Goal: Understand process/instructions: Learn how to perform a task or action

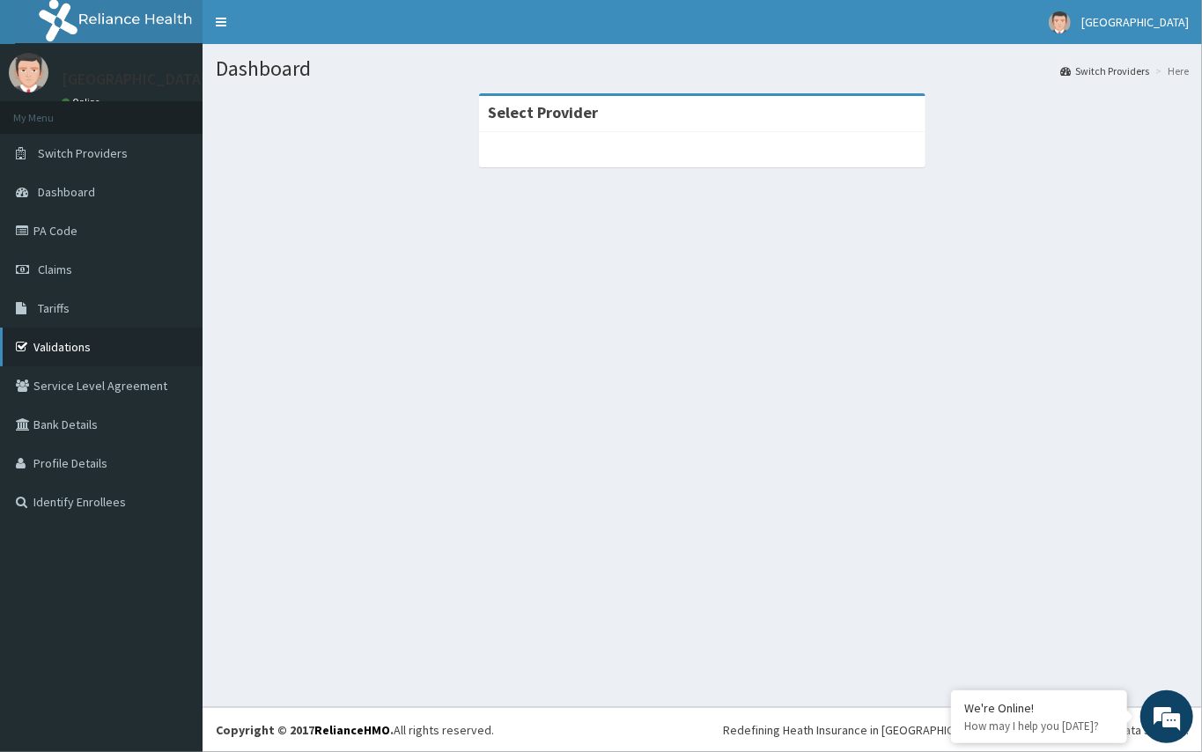
click at [89, 340] on link "Validations" at bounding box center [101, 347] width 203 height 39
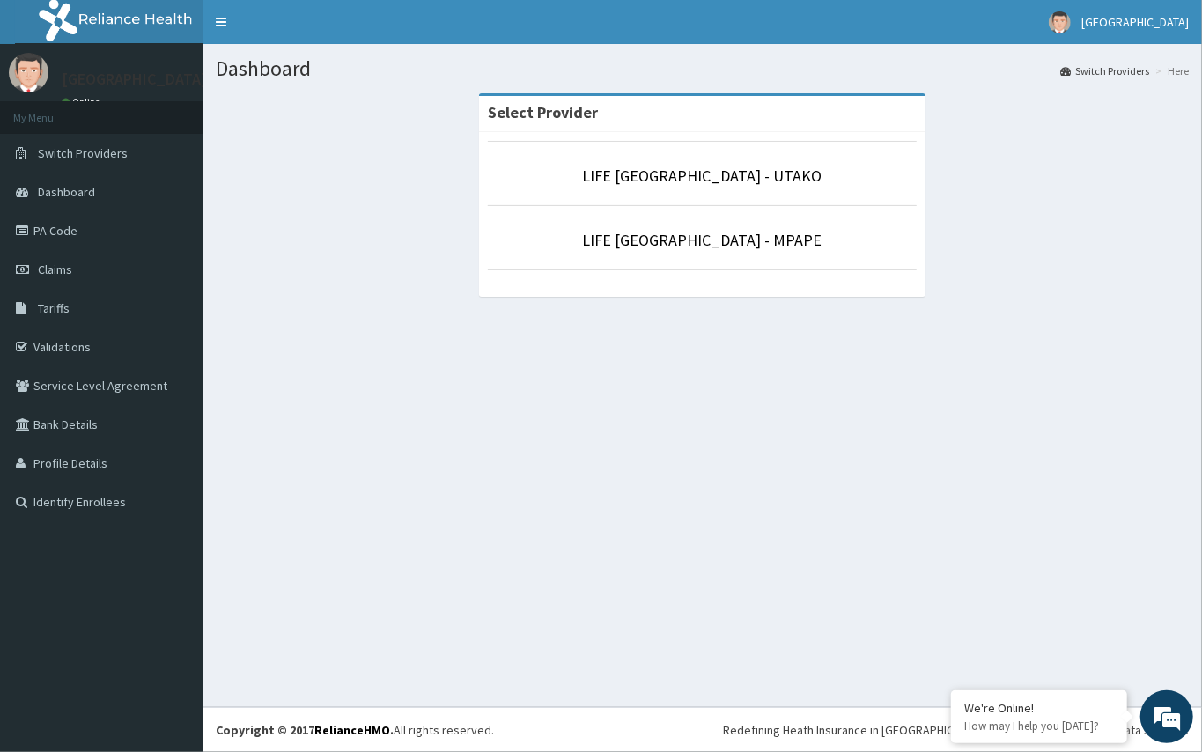
click at [643, 187] on p "LIFE [GEOGRAPHIC_DATA] - UTAKO" at bounding box center [703, 176] width 430 height 23
click at [639, 192] on li "LIFE [GEOGRAPHIC_DATA] - UTAKO" at bounding box center [703, 173] width 430 height 65
click at [558, 171] on p "LIFE [GEOGRAPHIC_DATA] - UTAKO" at bounding box center [703, 176] width 430 height 23
click at [602, 181] on link "LIFE [GEOGRAPHIC_DATA] - UTAKO" at bounding box center [703, 176] width 240 height 20
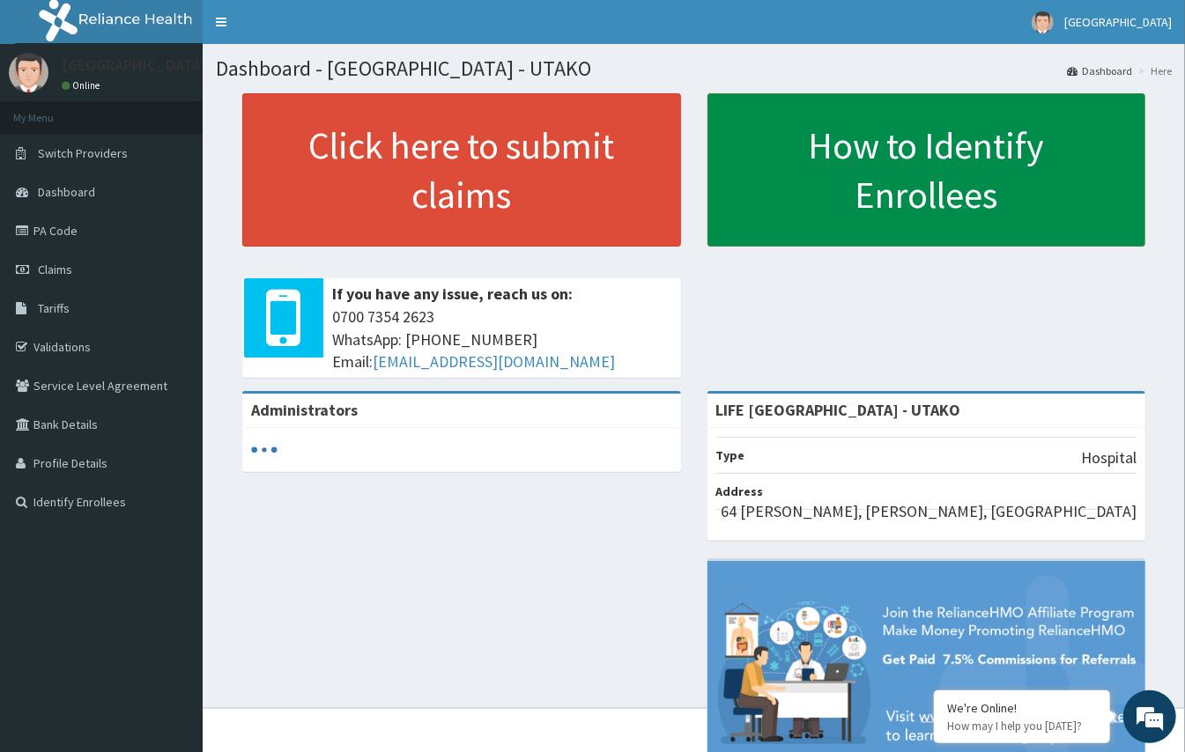
drag, startPoint x: 699, startPoint y: 198, endPoint x: 712, endPoint y: 196, distance: 13.5
click at [699, 198] on div "How to Identify Enrollees" at bounding box center [926, 169] width 465 height 153
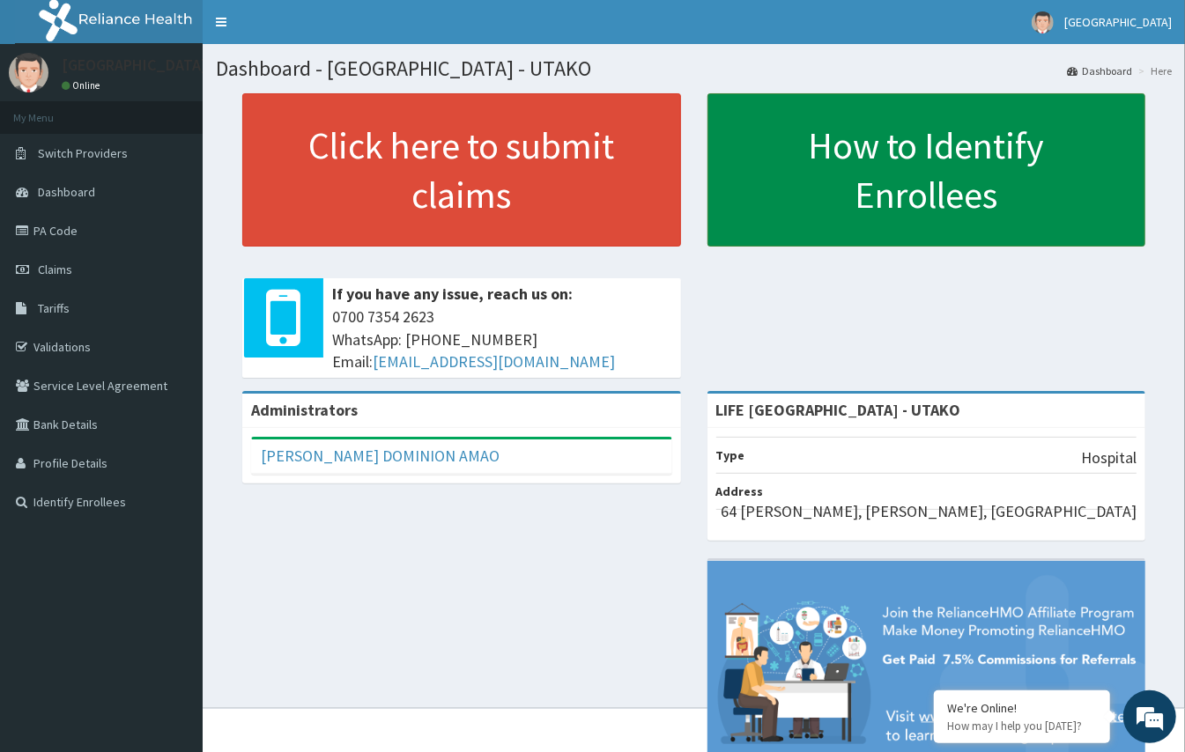
click at [722, 195] on link "How to Identify Enrollees" at bounding box center [926, 169] width 439 height 153
